Goal: Register for event/course

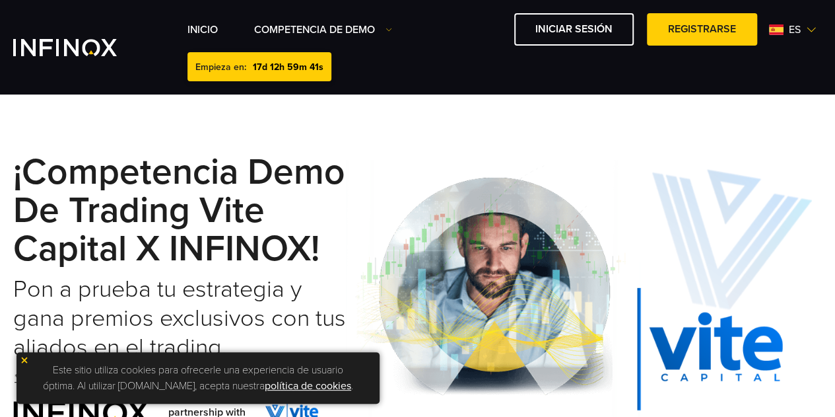
click at [450, 137] on div "¡Competencia Demo de Trading Vite Capital x INFINOX! Pon a prueba tu estrategia…" at bounding box center [417, 289] width 809 height 324
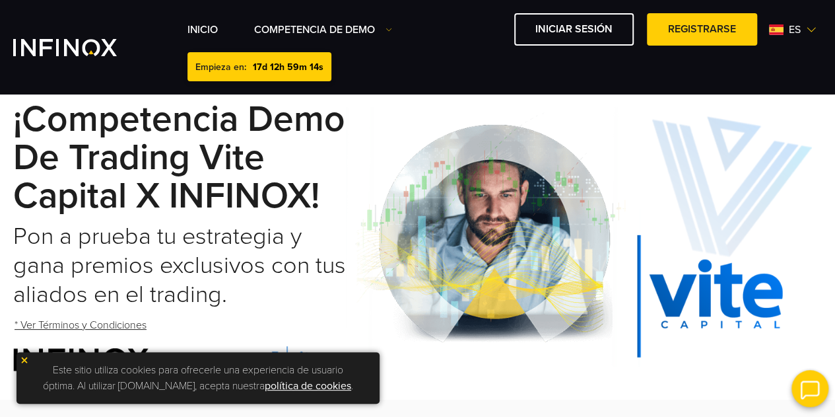
click at [160, 117] on strong "¡Competencia Demo de Trading Vite Capital x INFINOX!" at bounding box center [179, 158] width 332 height 120
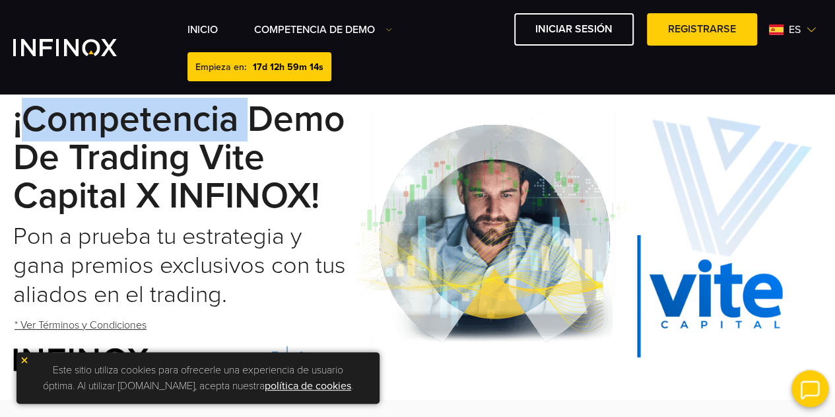
click at [160, 117] on strong "¡Competencia Demo de Trading Vite Capital x INFINOX!" at bounding box center [179, 158] width 332 height 120
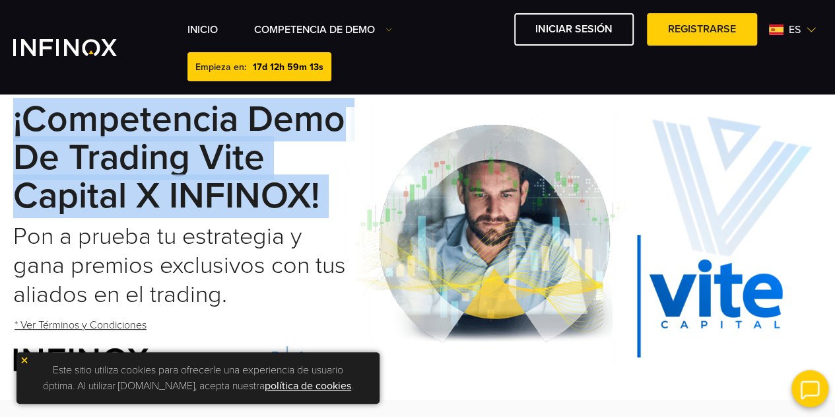
click at [160, 117] on strong "¡Competencia Demo de Trading Vite Capital x INFINOX!" at bounding box center [179, 158] width 332 height 120
click at [149, 176] on strong "¡Competencia Demo de Trading Vite Capital x INFINOX!" at bounding box center [179, 158] width 332 height 120
